Goal: Use online tool/utility: Utilize a website feature to perform a specific function

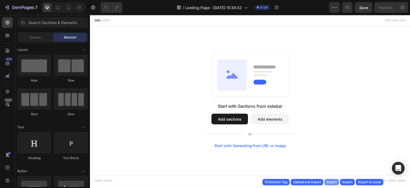
click at [328, 181] on div "Import" at bounding box center [332, 181] width 10 height 5
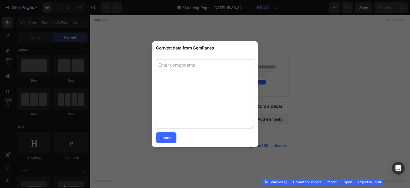
click at [221, 91] on textarea at bounding box center [205, 93] width 98 height 69
paste textarea "[{"uid":"gNItg53YsW","tag":"Section","label":"Section","settings":{"layout":{"d…"
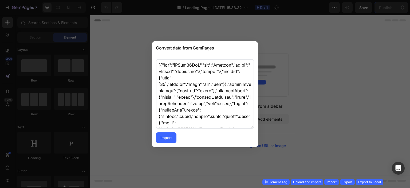
scroll to position [70979, 0]
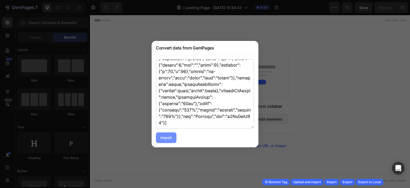
type textarea "[{"uid":"gNItg53YsW","tag":"Section","label":"Section","settings":{"layout":{"d…"
click at [175, 135] on button "Import" at bounding box center [166, 137] width 21 height 11
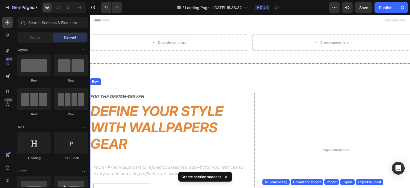
click at [249, 92] on div "For the design-driven Text Define your style with wallpapers gear Heading From …" at bounding box center [250, 150] width 320 height 131
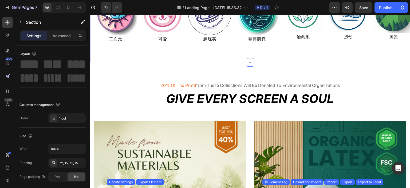
scroll to position [306, 0]
